Goal: Task Accomplishment & Management: Use online tool/utility

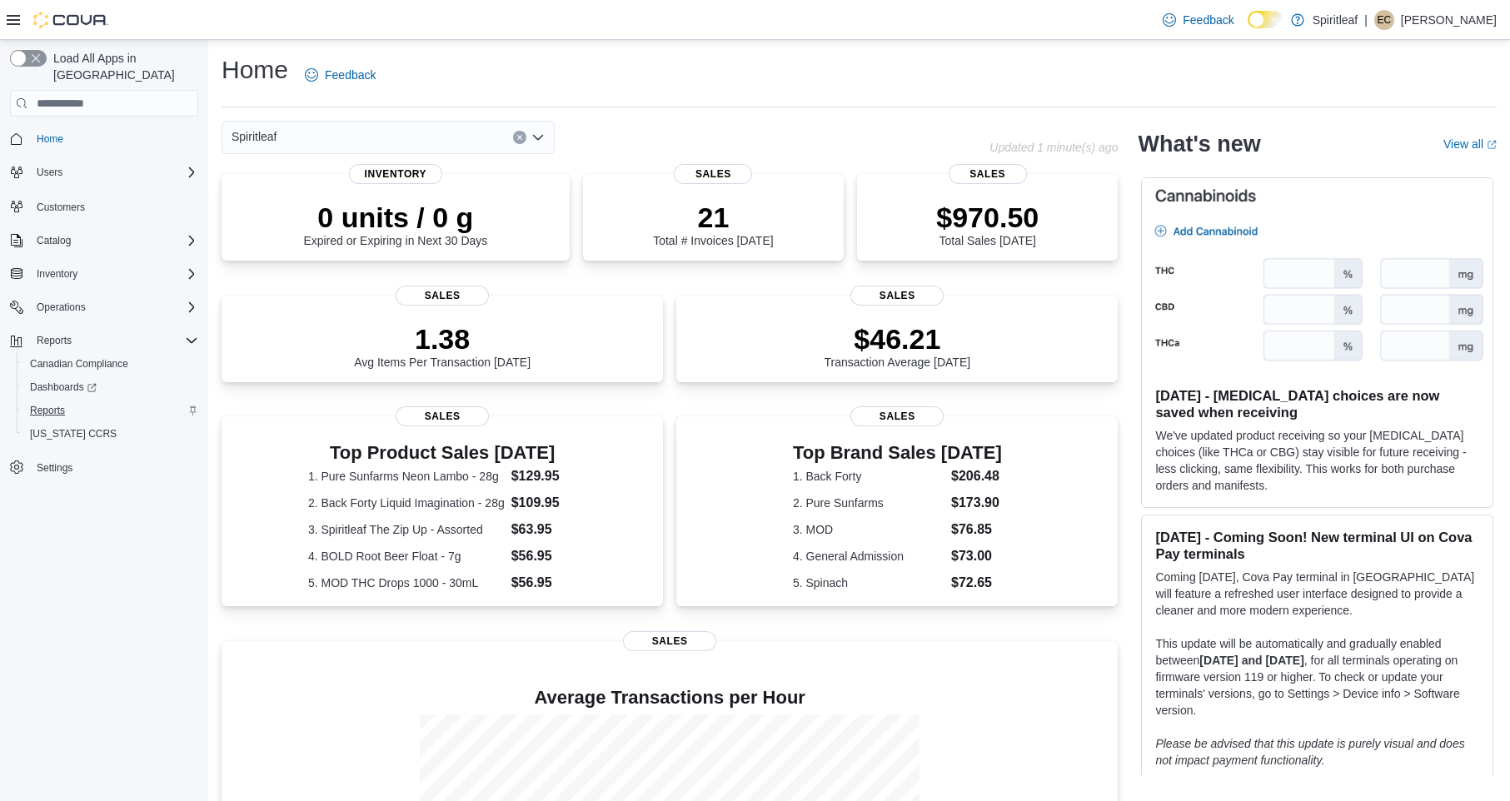
click at [67, 401] on link "Reports" at bounding box center [47, 411] width 48 height 20
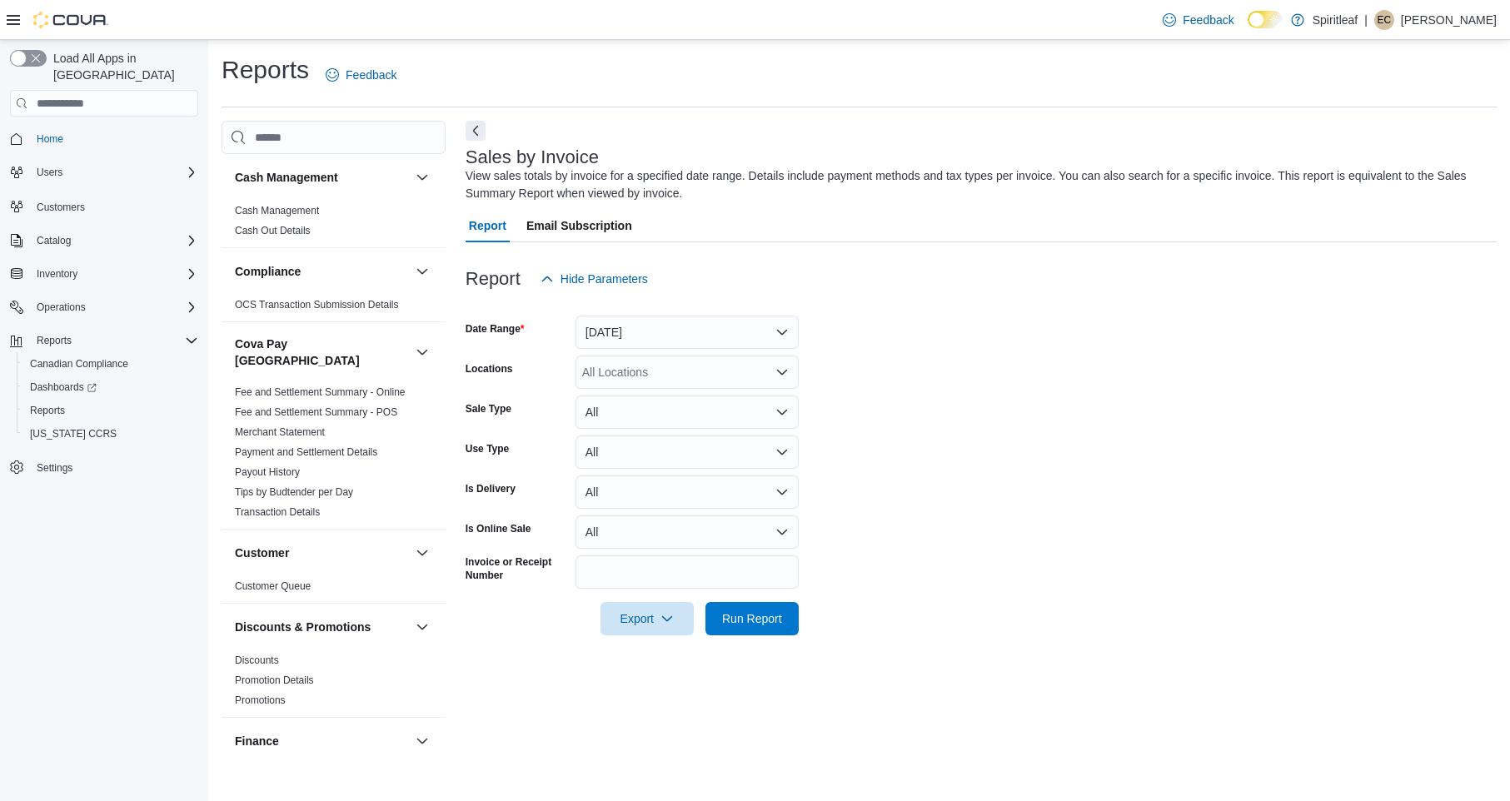
click at [676, 331] on button "Yesterday" at bounding box center [686, 332] width 223 height 33
click at [657, 396] on span "Today" at bounding box center [697, 398] width 190 height 20
click at [945, 420] on form "Date Range Today Locations All Locations Sale Type All Use Type All Is Delivery…" at bounding box center [981, 466] width 1031 height 340
click at [767, 620] on span "Run Report" at bounding box center [752, 618] width 60 height 17
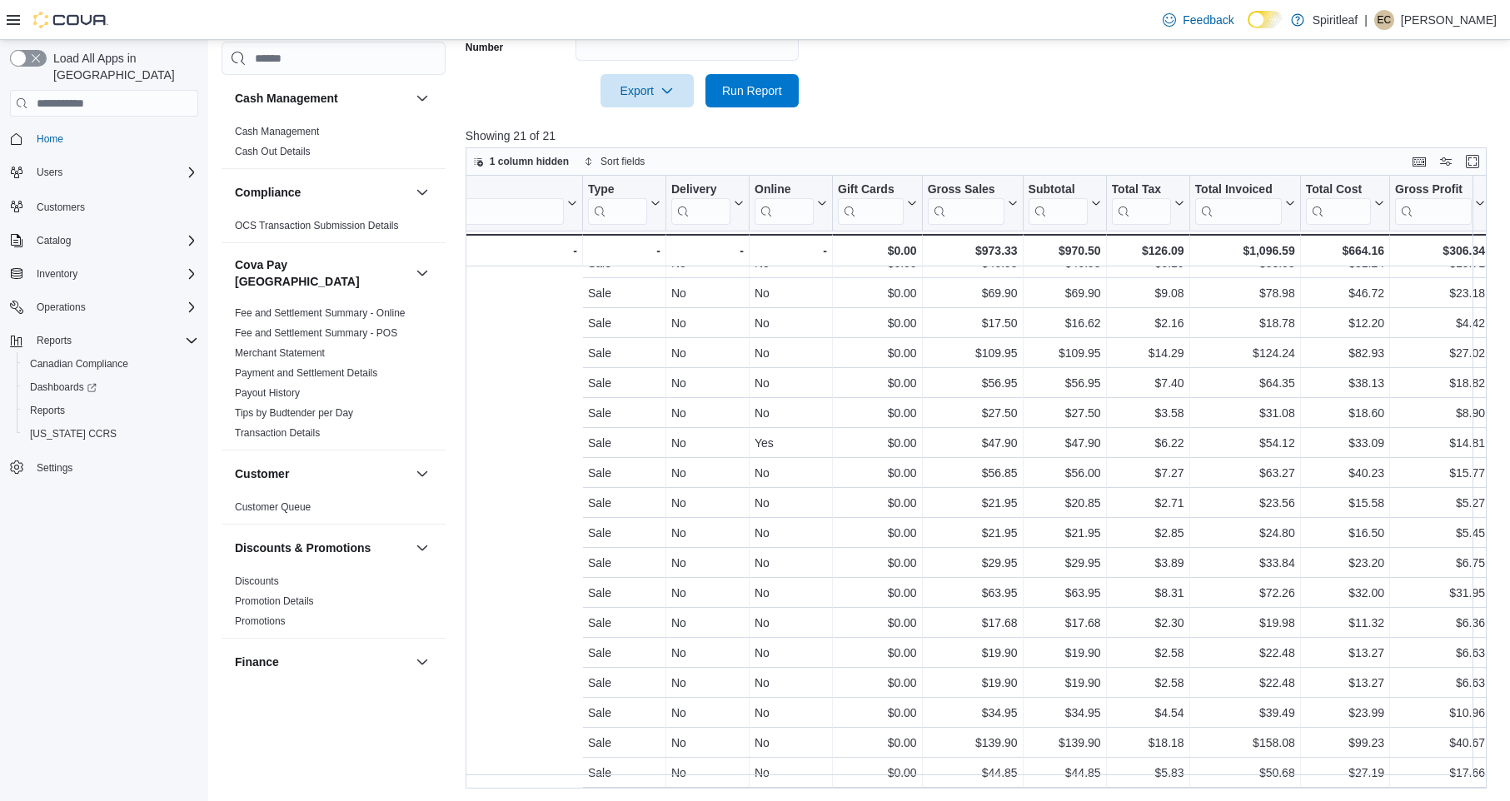
scroll to position [122, 852]
